Goal: Use online tool/utility: Utilize a website feature to perform a specific function

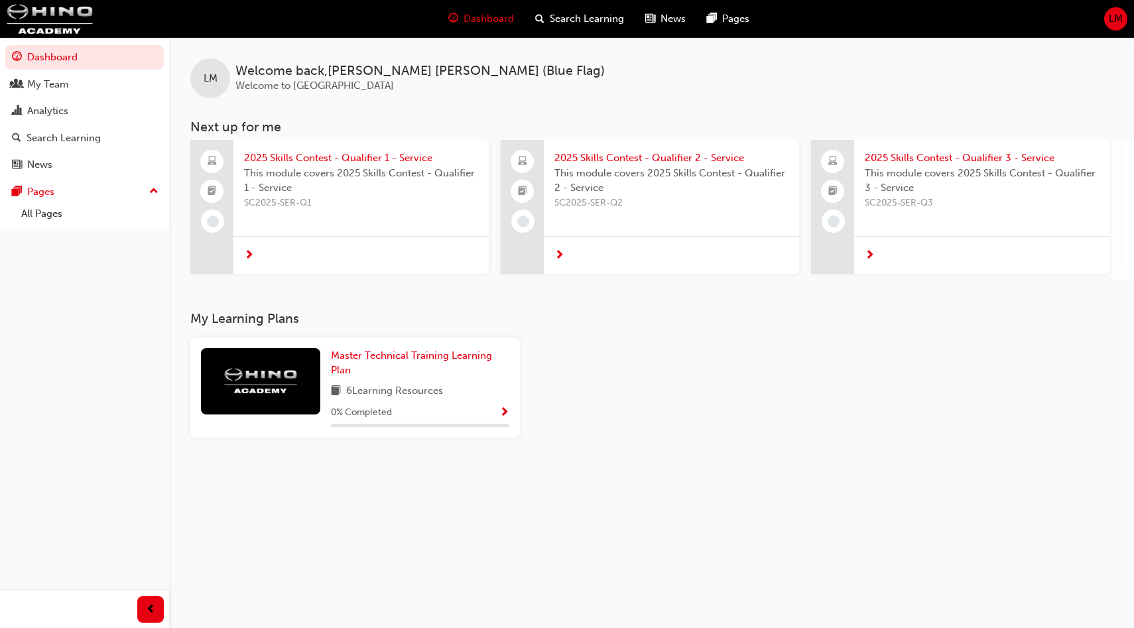
click at [1118, 16] on span "LM" at bounding box center [1116, 18] width 14 height 15
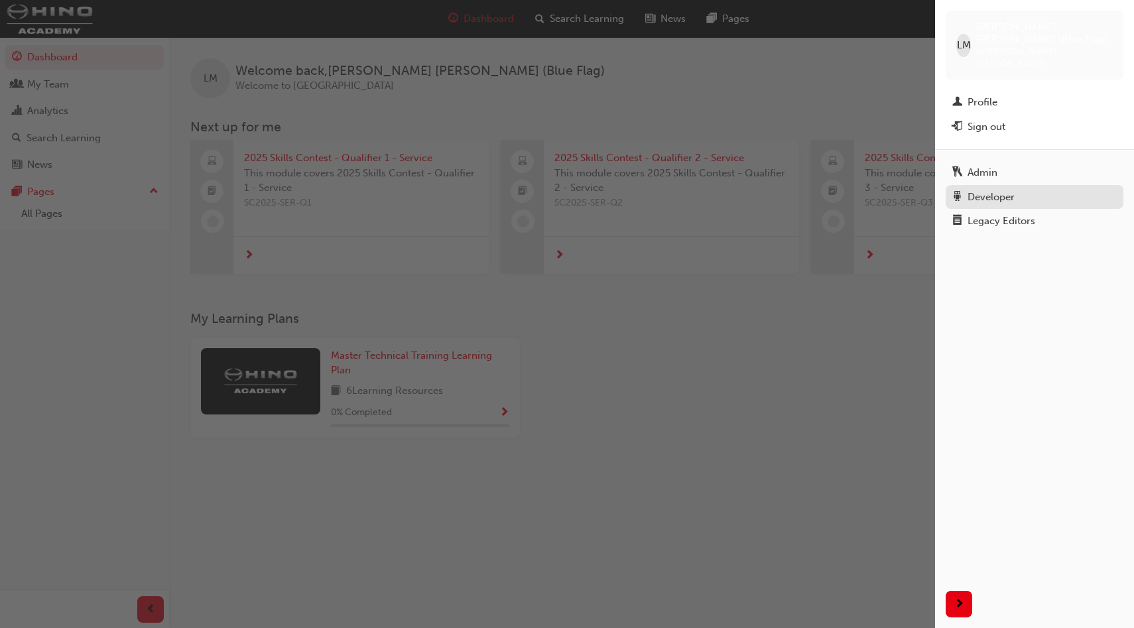
click at [1008, 190] on div "Developer" at bounding box center [991, 197] width 47 height 15
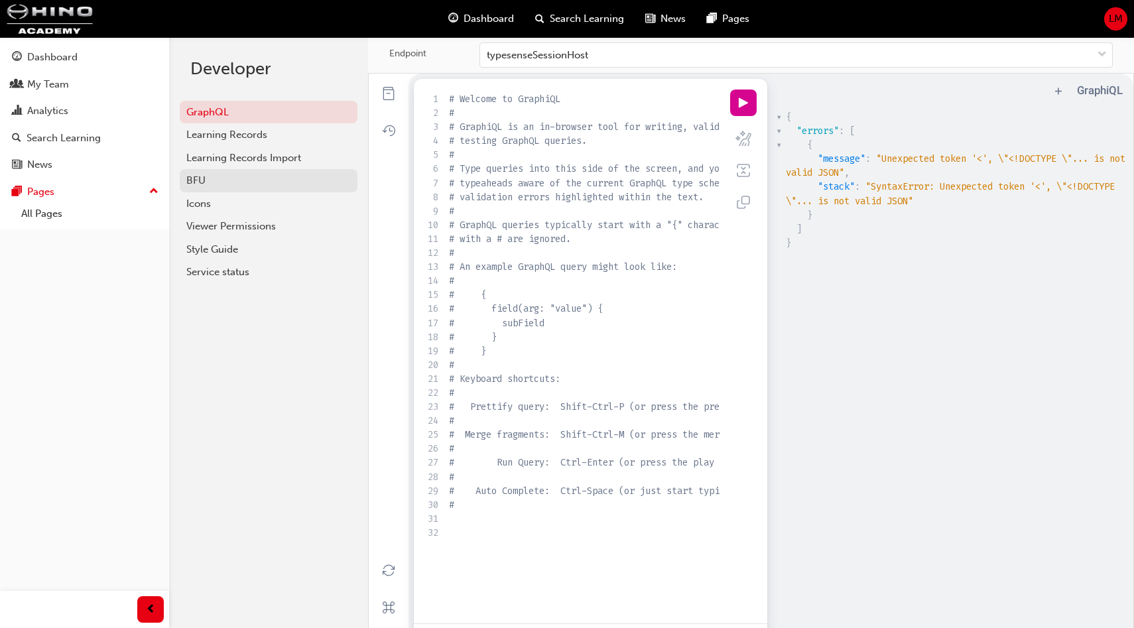
click at [223, 176] on div "BFU" at bounding box center [268, 180] width 164 height 15
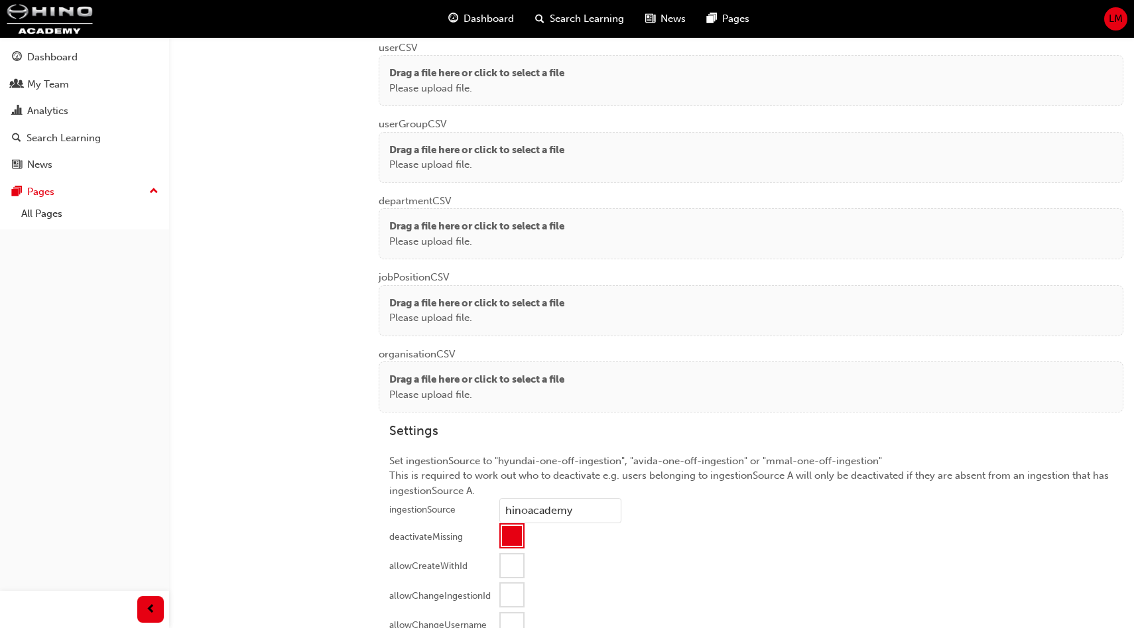
scroll to position [1064, 0]
click at [554, 310] on p "Please upload file." at bounding box center [476, 316] width 175 height 15
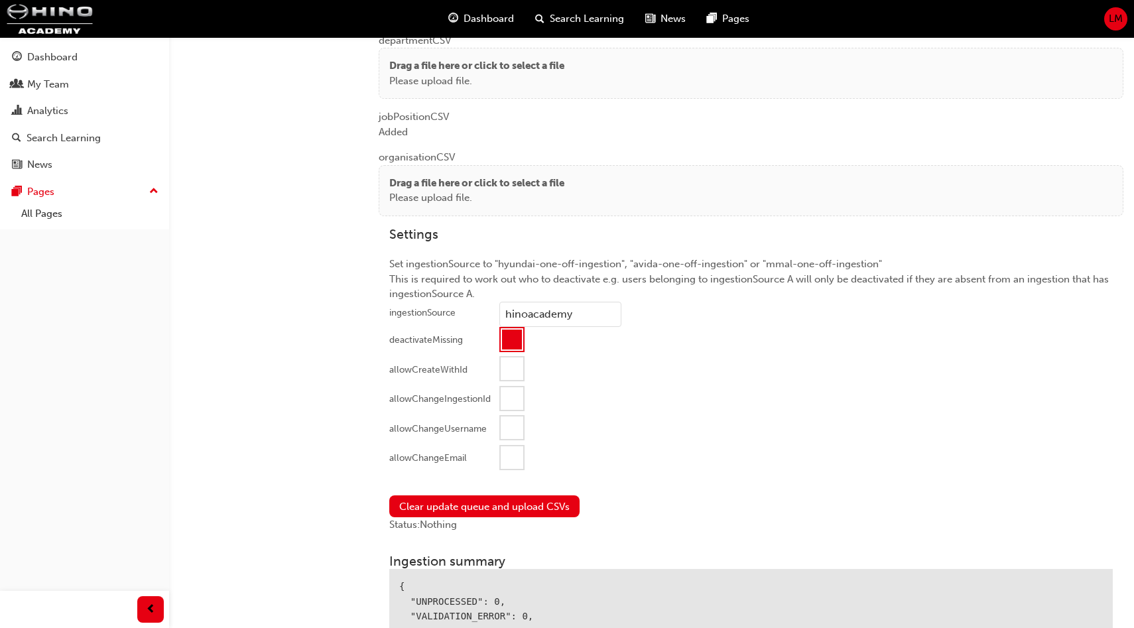
scroll to position [1224, 0]
click at [517, 452] on div at bounding box center [512, 457] width 23 height 23
click at [498, 503] on button "Clear update queue and upload CSVs" at bounding box center [484, 506] width 190 height 22
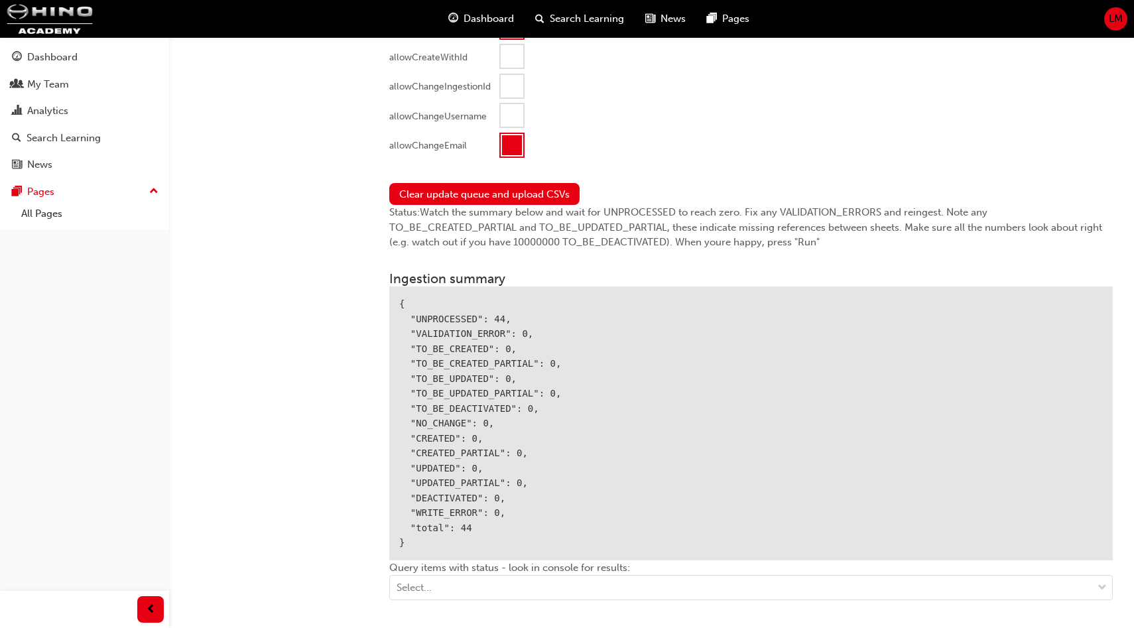
scroll to position [1544, 0]
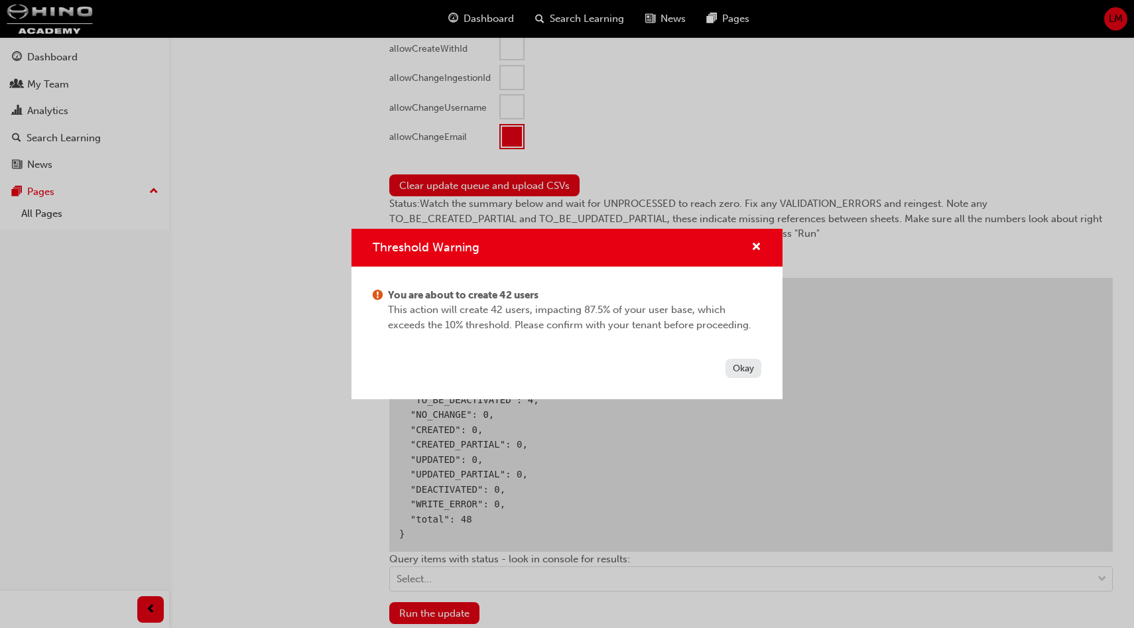
click at [748, 369] on button "Okay" at bounding box center [744, 368] width 36 height 19
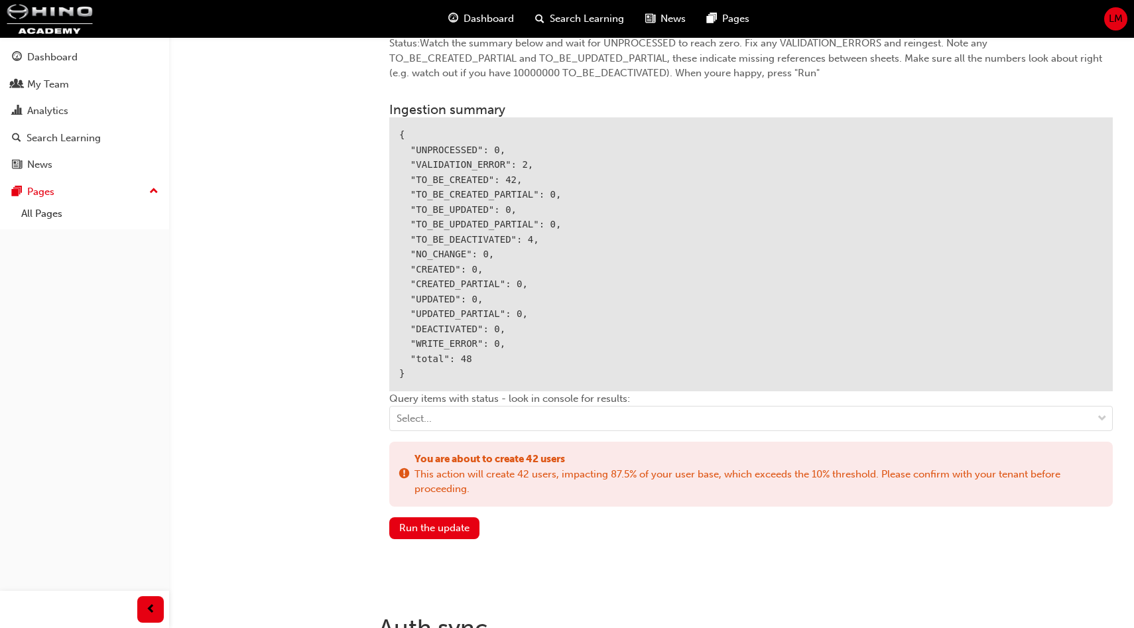
scroll to position [1705, 0]
click at [429, 517] on button "Run the update" at bounding box center [434, 528] width 90 height 22
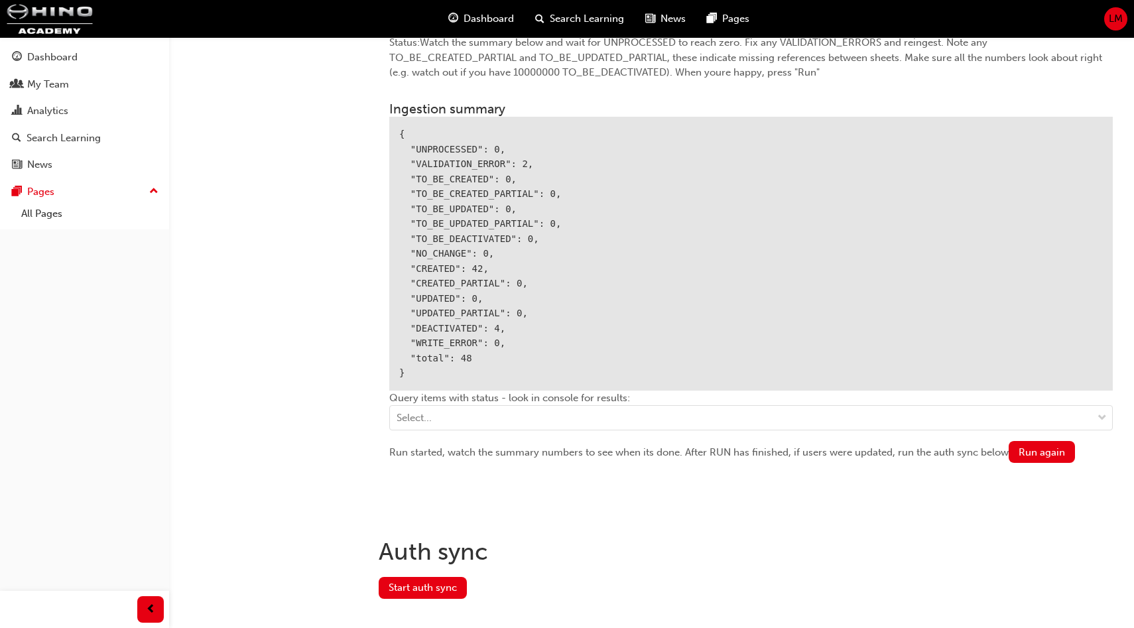
scroll to position [1726, 0]
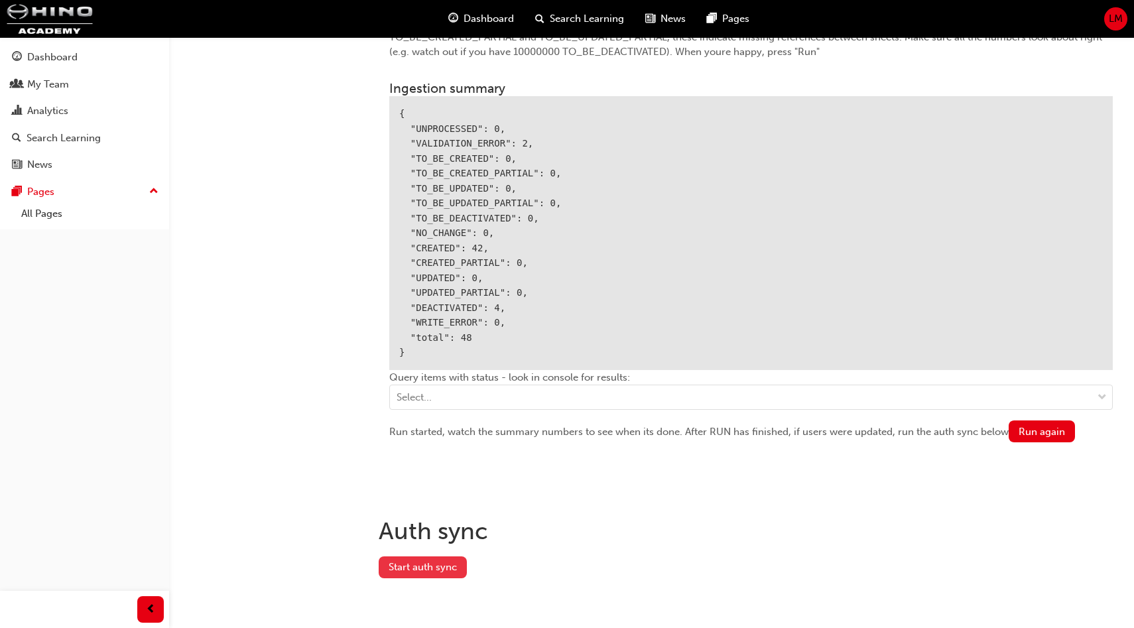
click at [434, 564] on button "Start auth sync" at bounding box center [423, 567] width 88 height 22
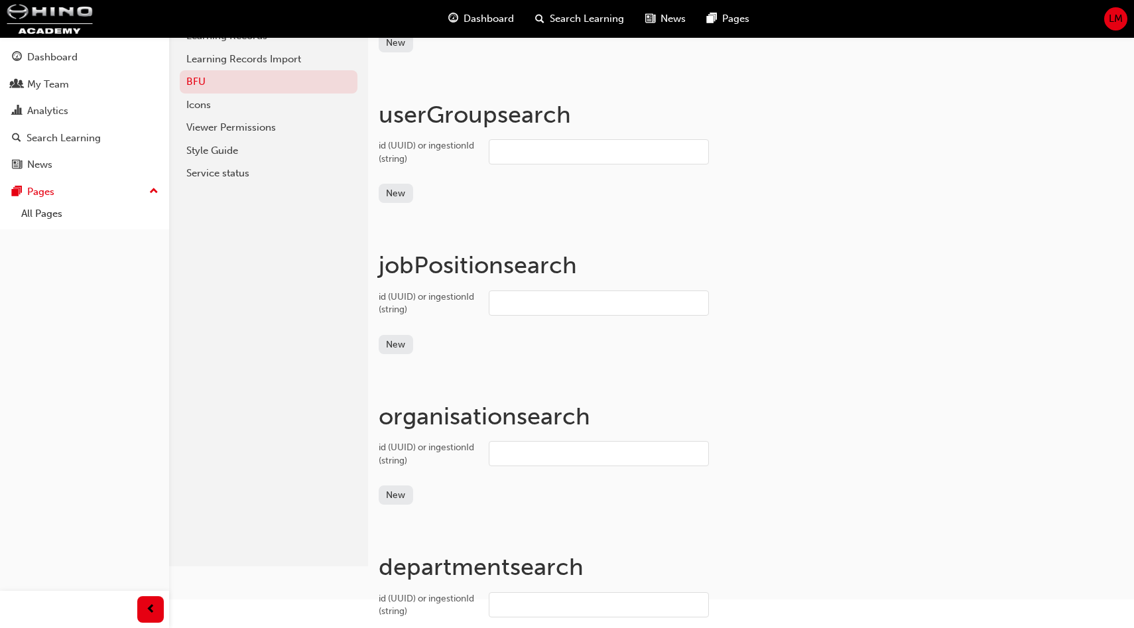
scroll to position [0, 0]
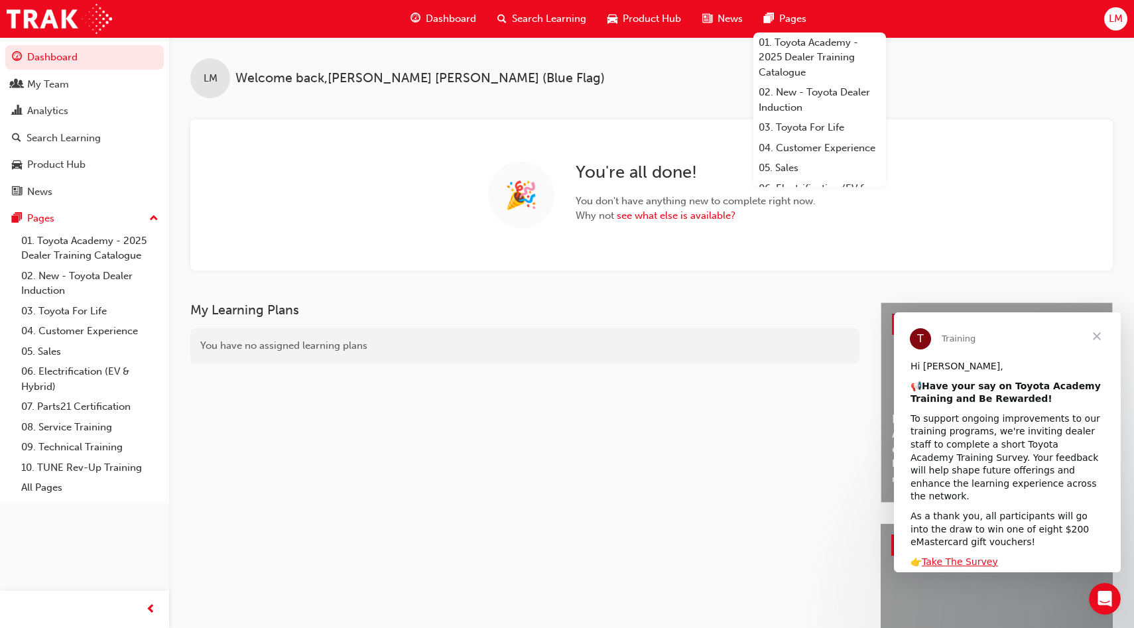
click at [1094, 336] on span "Close" at bounding box center [1097, 336] width 48 height 48
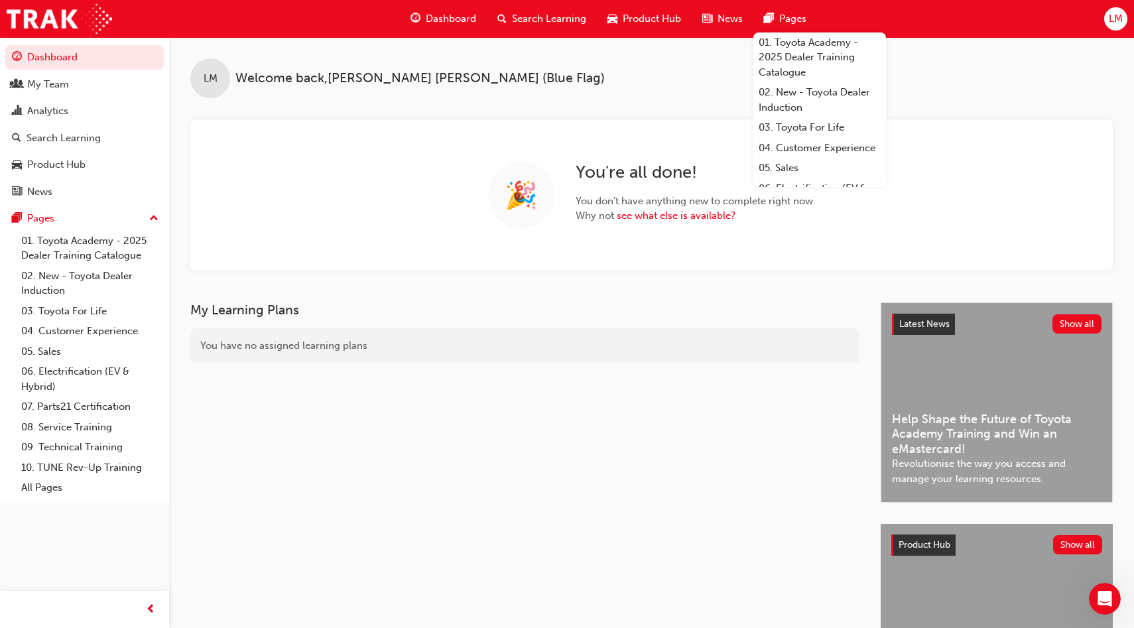
click at [687, 74] on div "LM Welcome back , Lisa Mcgregor (Blue Flag)" at bounding box center [651, 67] width 965 height 61
